Goal: Navigation & Orientation: Find specific page/section

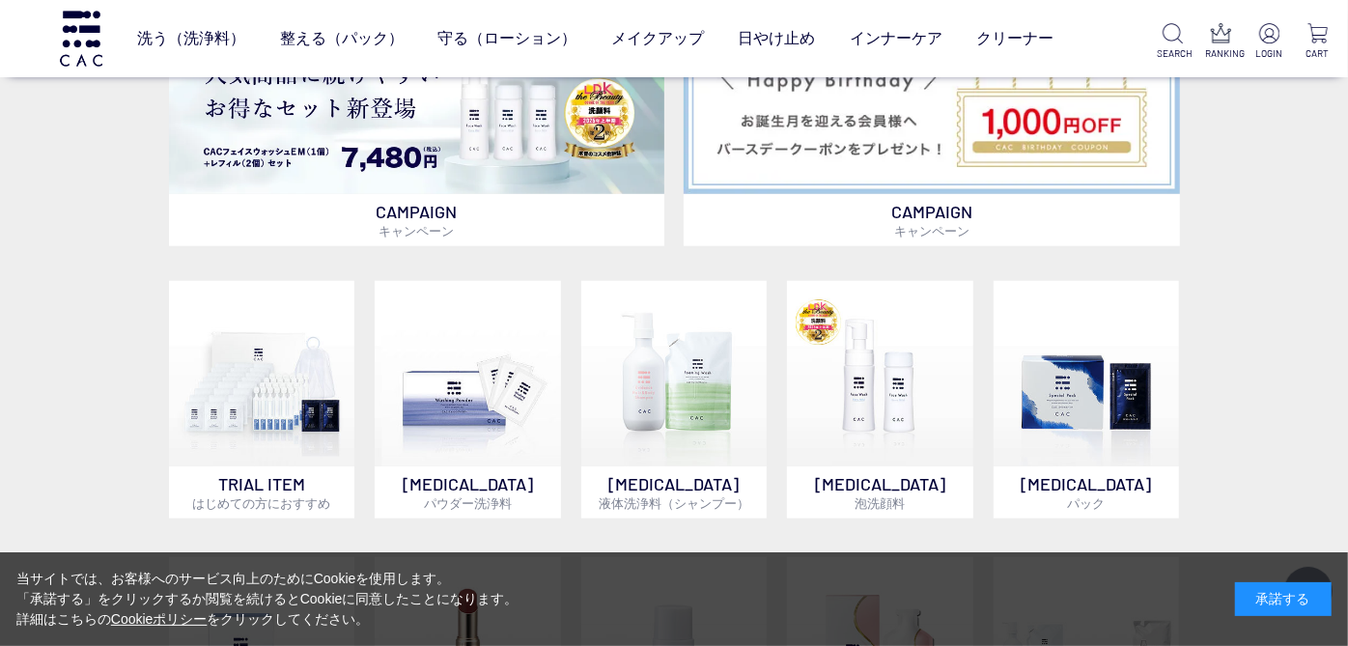
scroll to position [1158, 0]
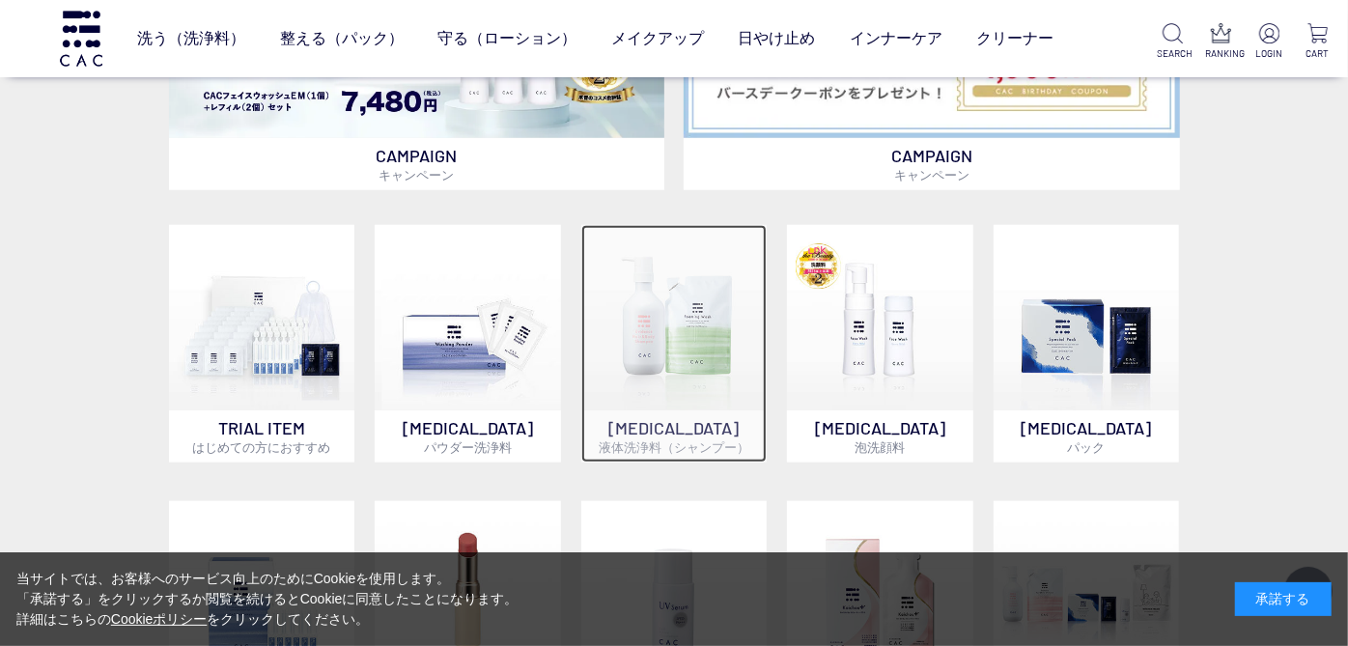
click at [677, 333] on img at bounding box center [674, 318] width 186 height 186
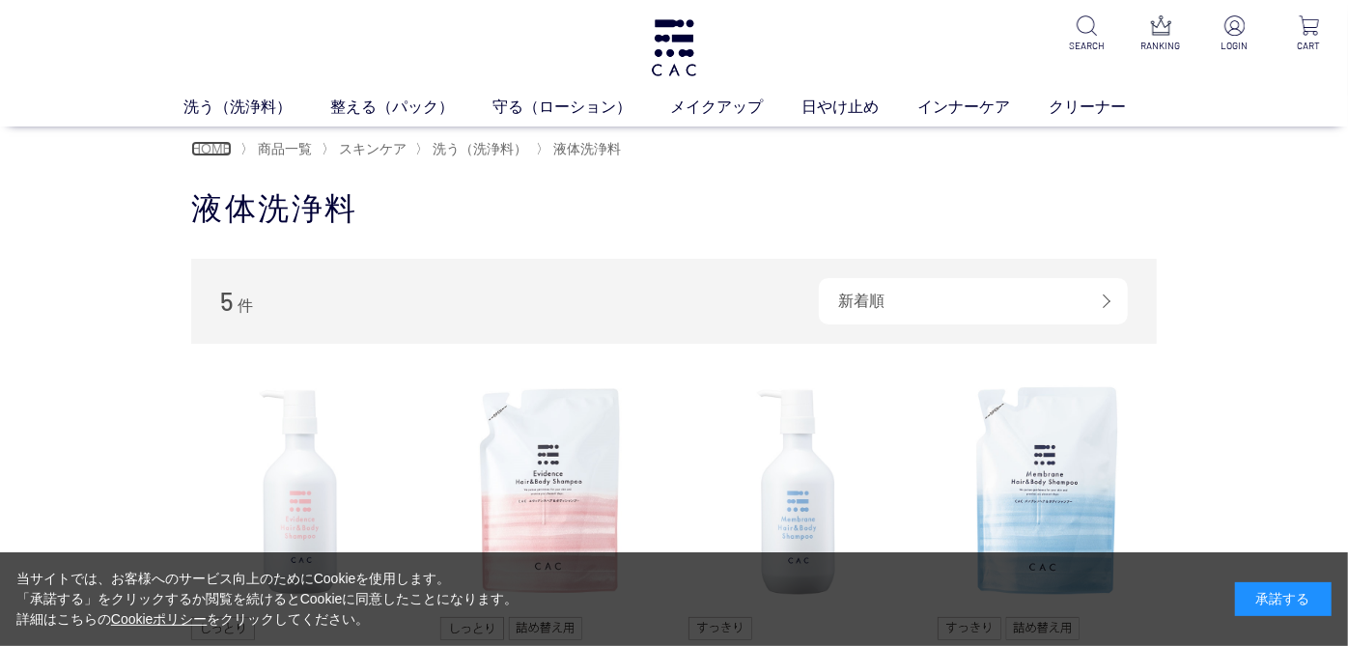
click at [220, 146] on span "HOME" at bounding box center [211, 148] width 41 height 15
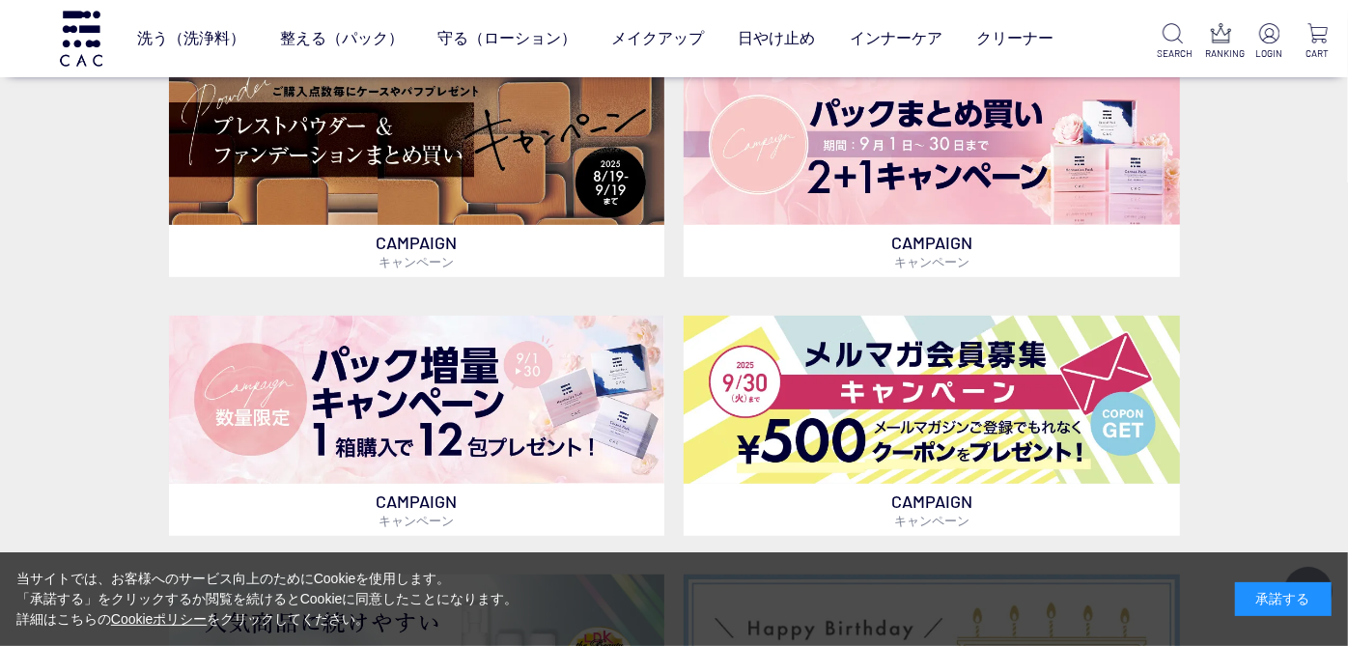
scroll to position [557, 0]
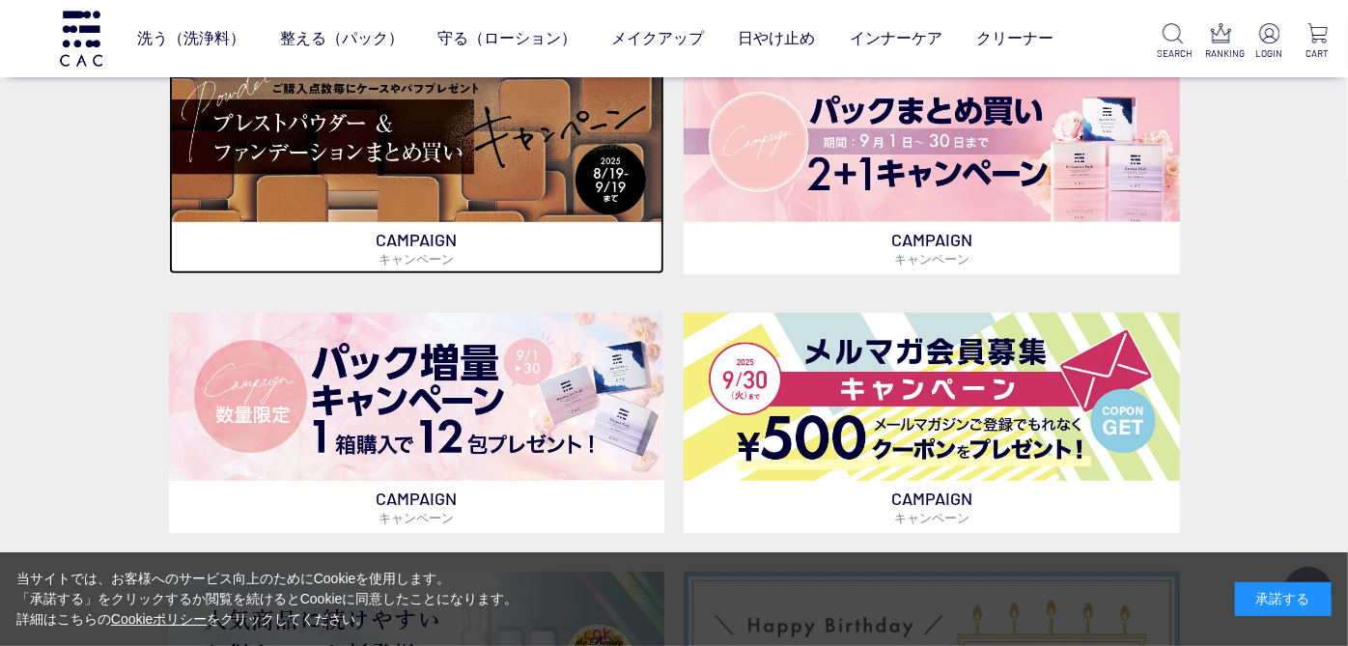
click at [220, 146] on img at bounding box center [416, 138] width 495 height 168
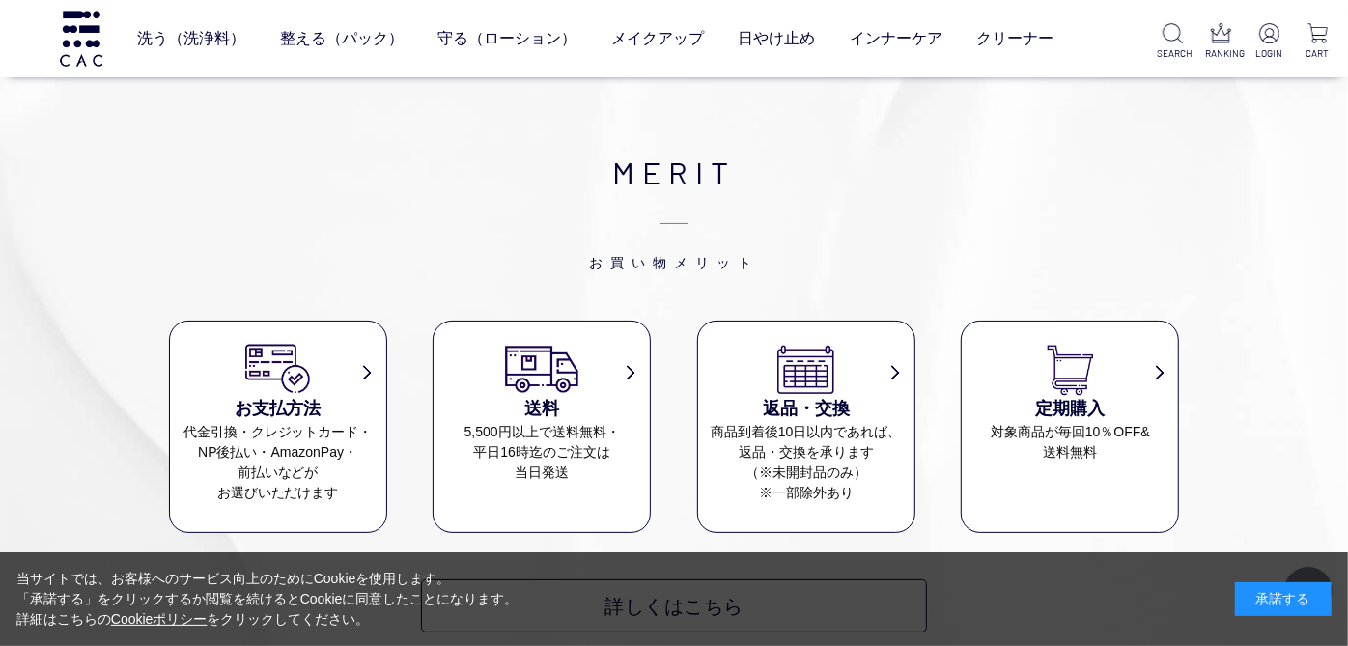
scroll to position [9159, 0]
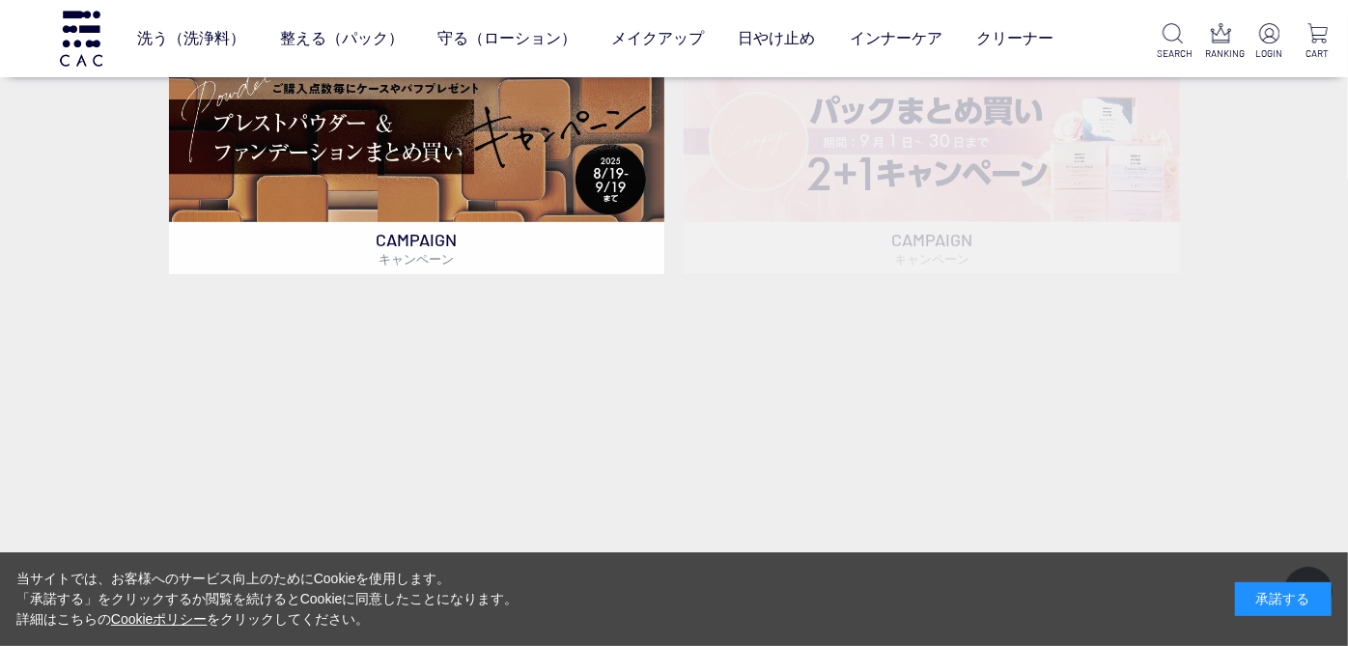
scroll to position [643, 0]
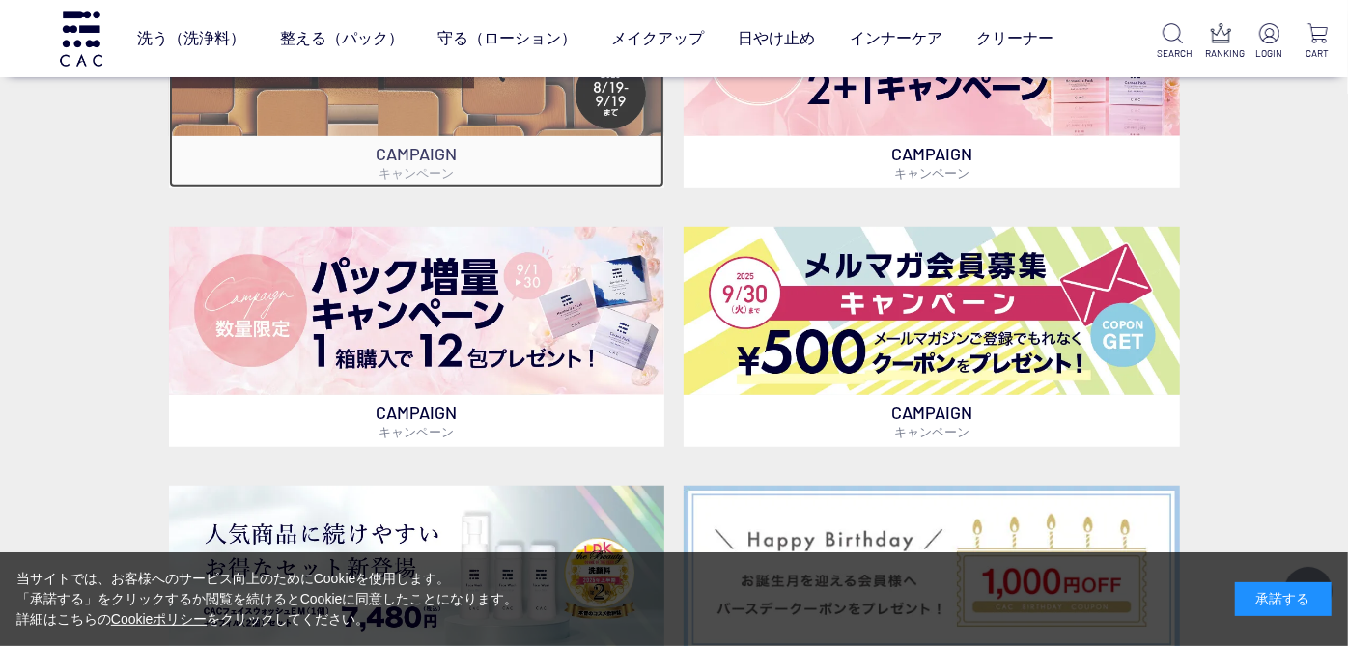
click at [515, 116] on img at bounding box center [416, 52] width 495 height 168
